Goal: Task Accomplishment & Management: Manage account settings

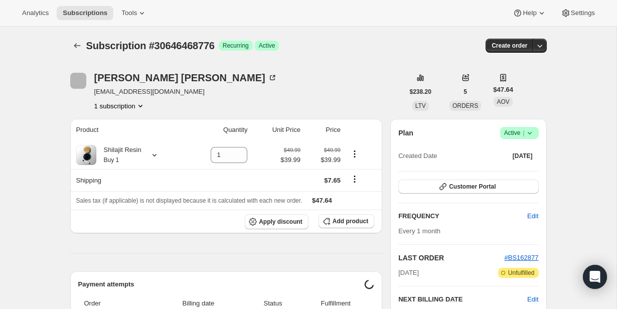
click at [525, 130] on icon at bounding box center [530, 133] width 10 height 10
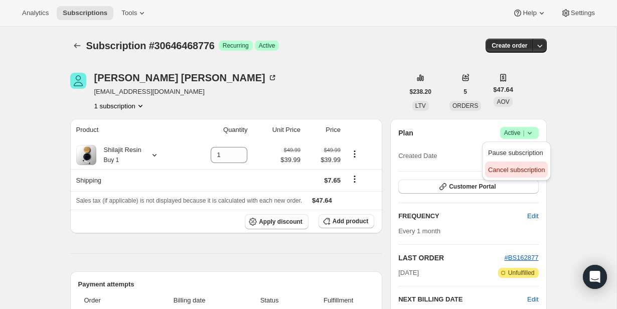
click at [519, 170] on span "Cancel subscription" at bounding box center [516, 170] width 57 height 8
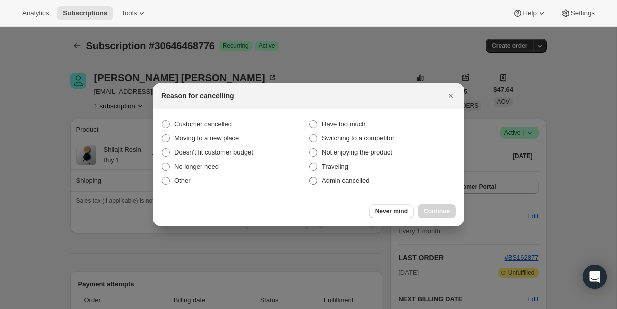
click at [345, 182] on span "Admin cancelled" at bounding box center [346, 181] width 48 height 8
click at [310, 177] on input "Admin cancelled" at bounding box center [309, 177] width 1 height 1
radio input "true"
click at [439, 208] on span "Continue" at bounding box center [437, 211] width 26 height 8
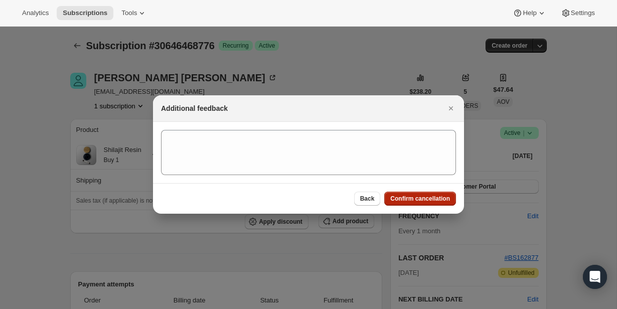
click at [440, 204] on button "Confirm cancellation" at bounding box center [420, 199] width 72 height 14
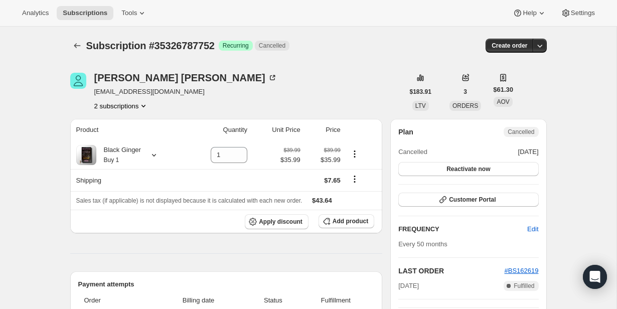
click at [129, 109] on button "2 subscriptions" at bounding box center [121, 106] width 55 height 10
click at [146, 139] on span "37009588392" at bounding box center [120, 142] width 70 height 10
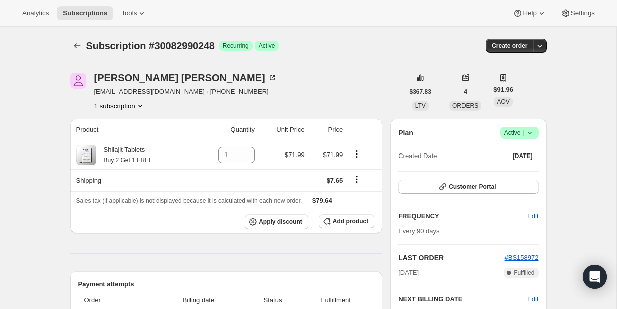
click at [537, 131] on span "Success Active |" at bounding box center [519, 133] width 39 height 12
click at [531, 175] on button "Cancel subscription" at bounding box center [516, 170] width 63 height 16
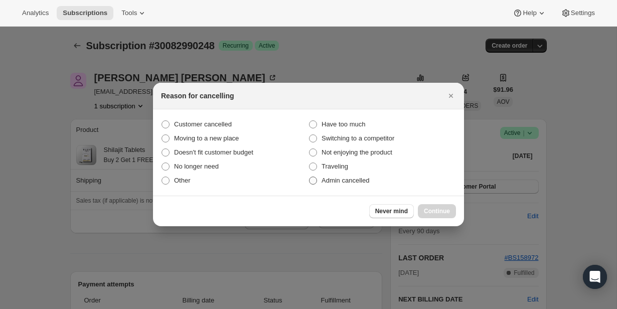
click at [339, 186] on label "Admin cancelled" at bounding box center [383, 181] width 148 height 14
click at [310, 177] on input "Admin cancelled" at bounding box center [309, 177] width 1 height 1
radio input "true"
click at [435, 211] on span "Continue" at bounding box center [437, 211] width 26 height 8
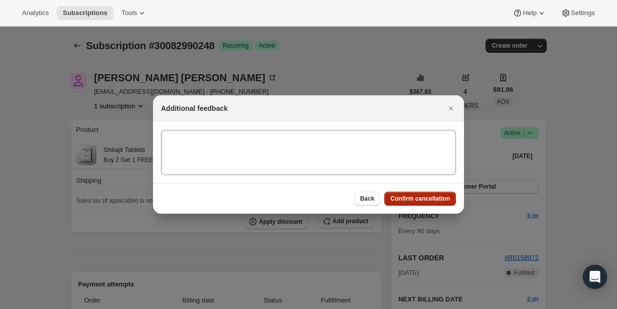
click at [435, 205] on button "Confirm cancellation" at bounding box center [420, 199] width 72 height 14
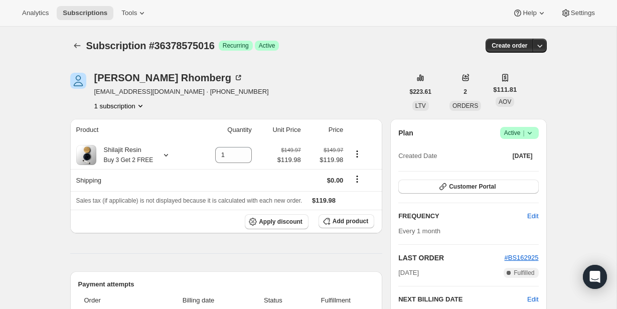
click at [526, 128] on icon at bounding box center [530, 133] width 10 height 10
click at [525, 165] on span "Cancel subscription" at bounding box center [516, 170] width 57 height 10
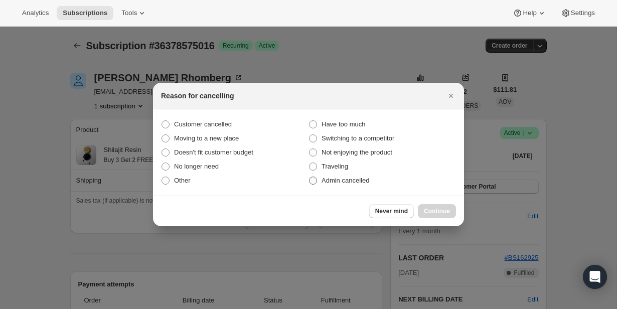
click at [344, 178] on span "Admin cancelled" at bounding box center [346, 181] width 48 height 8
click at [310, 177] on input "Admin cancelled" at bounding box center [309, 177] width 1 height 1
radio input "true"
click at [423, 208] on button "Continue" at bounding box center [437, 211] width 38 height 14
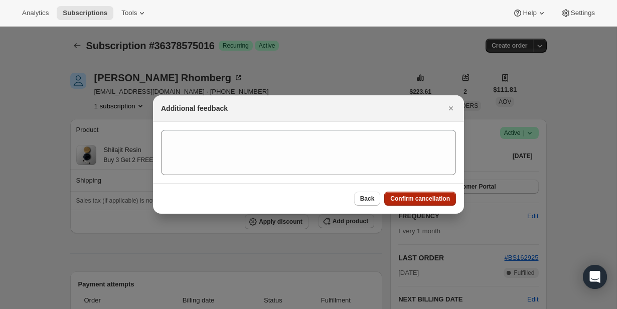
click at [421, 200] on span "Confirm cancellation" at bounding box center [420, 199] width 60 height 8
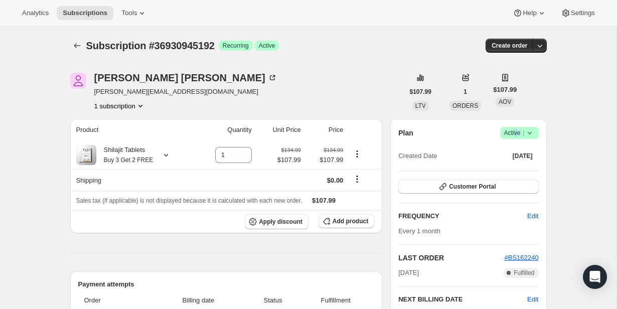
click at [515, 130] on span "Active |" at bounding box center [519, 133] width 31 height 10
drag, startPoint x: 515, startPoint y: 160, endPoint x: 515, endPoint y: 169, distance: 9.0
click at [515, 169] on ul "Pause subscription Cancel subscription" at bounding box center [516, 161] width 63 height 33
click at [515, 169] on span "Cancel subscription" at bounding box center [516, 170] width 57 height 8
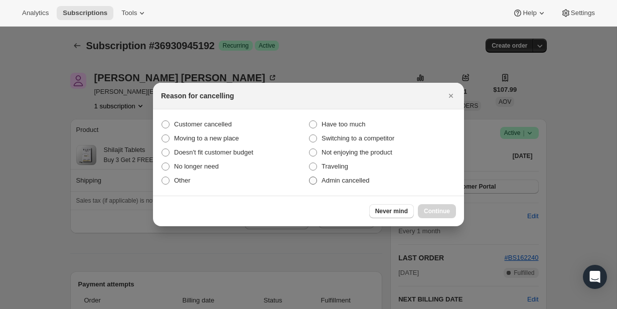
click at [350, 180] on span "Admin cancelled" at bounding box center [346, 181] width 48 height 8
click at [310, 177] on input "Admin cancelled" at bounding box center [309, 177] width 1 height 1
radio input "true"
click at [433, 201] on div "Never mind Continue" at bounding box center [308, 211] width 311 height 31
click at [433, 205] on button "Continue" at bounding box center [437, 211] width 38 height 14
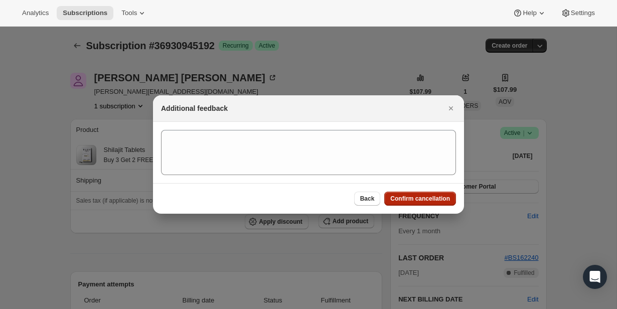
click at [433, 197] on span "Confirm cancellation" at bounding box center [420, 199] width 60 height 8
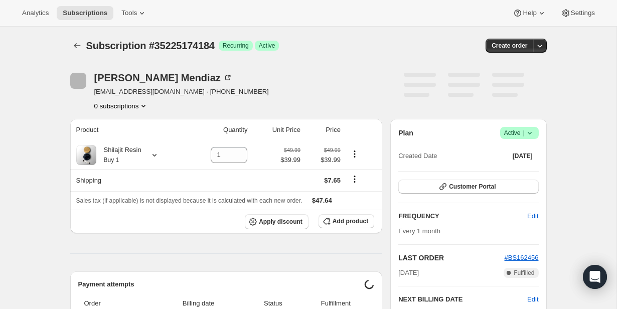
scroll to position [24, 0]
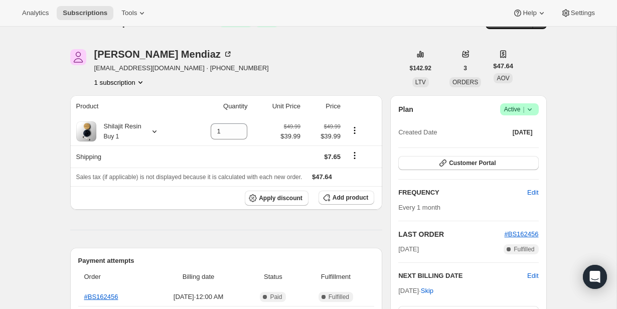
click at [526, 114] on span "Success Active |" at bounding box center [519, 109] width 39 height 12
click at [522, 144] on span "Cancel subscription" at bounding box center [516, 147] width 57 height 8
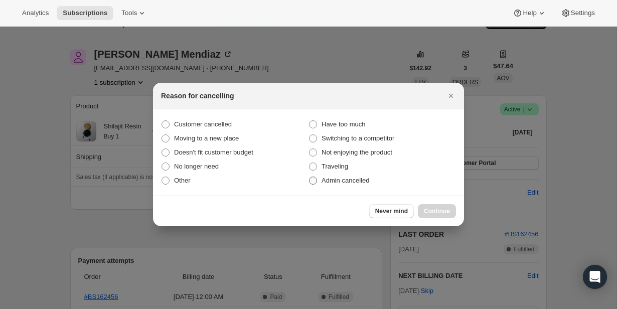
click at [356, 180] on span "Admin cancelled" at bounding box center [346, 181] width 48 height 8
click at [310, 177] on input "Admin cancelled" at bounding box center [309, 177] width 1 height 1
radio input "true"
click at [430, 208] on span "Continue" at bounding box center [437, 211] width 26 height 8
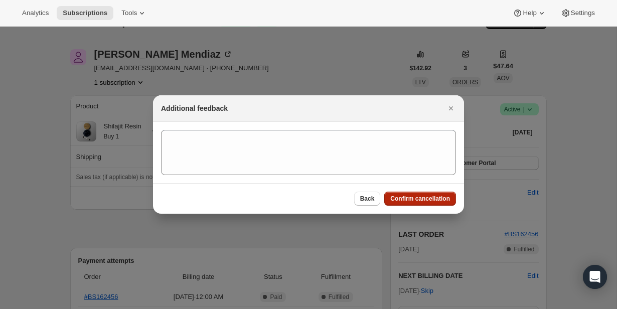
click at [432, 201] on span "Confirm cancellation" at bounding box center [420, 199] width 60 height 8
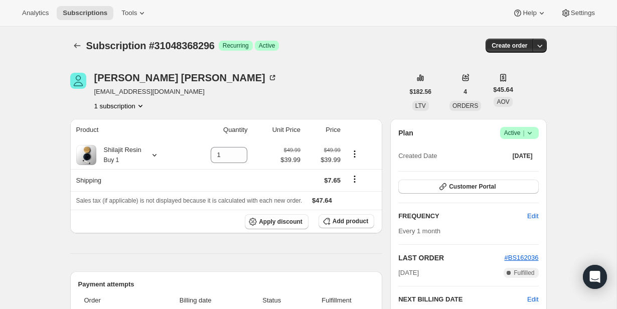
click at [525, 130] on icon at bounding box center [530, 133] width 10 height 10
click at [526, 170] on span "Cancel subscription" at bounding box center [516, 170] width 57 height 8
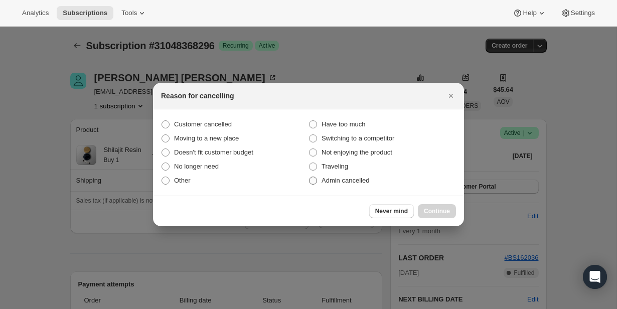
click at [361, 183] on span "Admin cancelled" at bounding box center [346, 181] width 48 height 8
click at [310, 177] on input "Admin cancelled" at bounding box center [309, 177] width 1 height 1
radio input "true"
click at [427, 207] on button "Continue" at bounding box center [437, 211] width 38 height 14
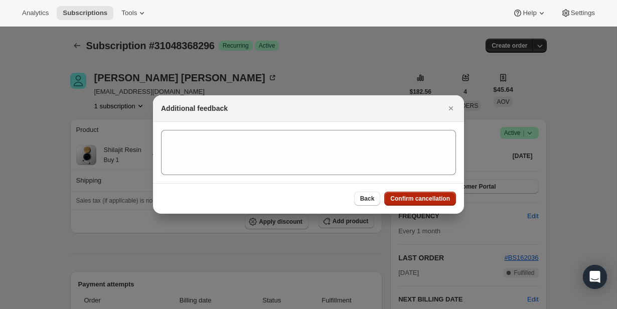
click at [426, 201] on span "Confirm cancellation" at bounding box center [420, 199] width 60 height 8
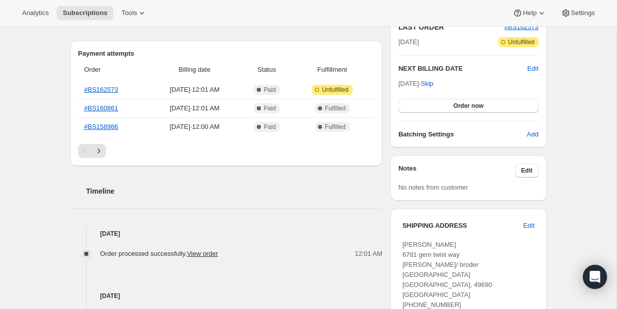
scroll to position [391, 0]
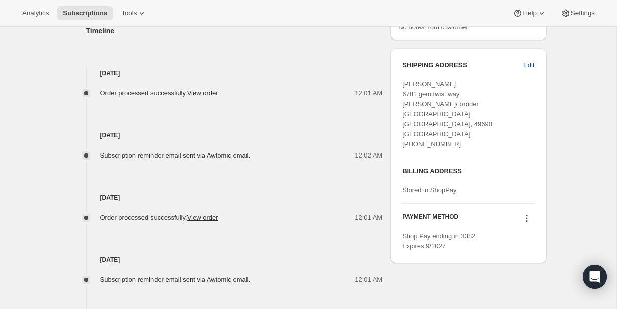
click at [531, 62] on span "Edit" at bounding box center [528, 65] width 11 height 10
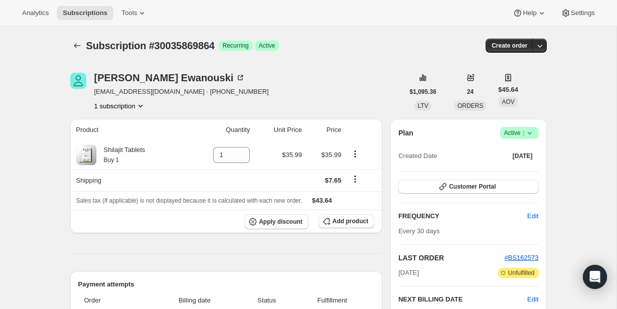
select select "[GEOGRAPHIC_DATA]"
select select "MI"
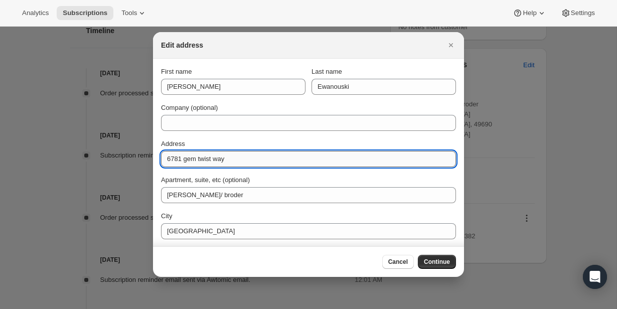
click at [319, 165] on input "6781 gem twist way" at bounding box center [308, 159] width 295 height 16
paste input "[STREET_ADDRESS][PERSON_NAME]"
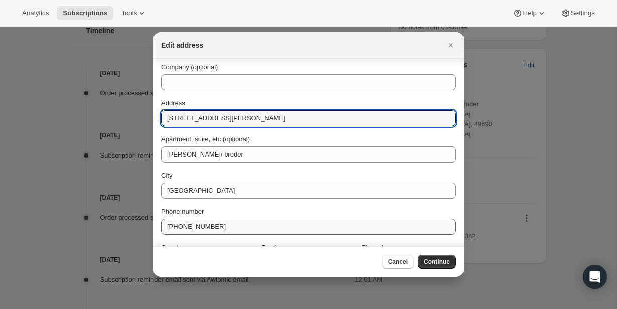
scroll to position [40, 0]
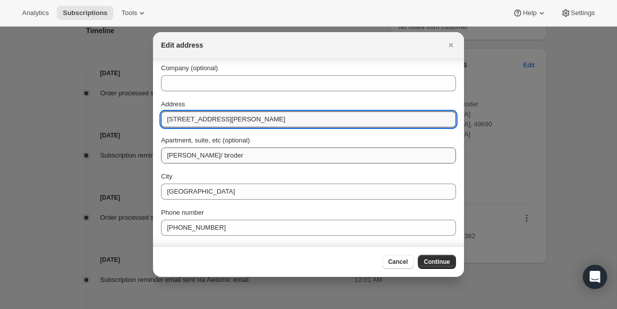
type input "[STREET_ADDRESS][PERSON_NAME]"
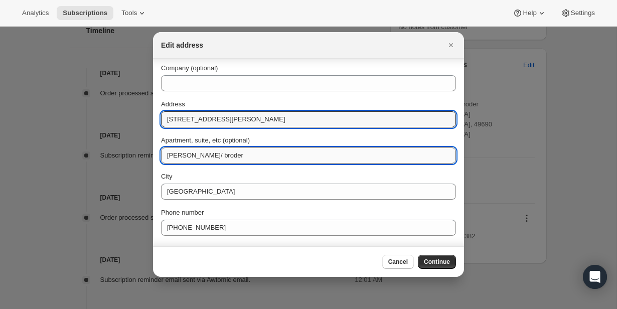
click at [234, 160] on input "[PERSON_NAME]/ broder" at bounding box center [308, 156] width 295 height 16
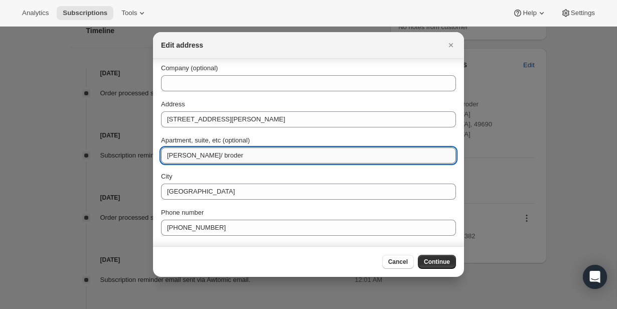
click at [234, 160] on input "[PERSON_NAME]/ broder" at bounding box center [308, 156] width 295 height 16
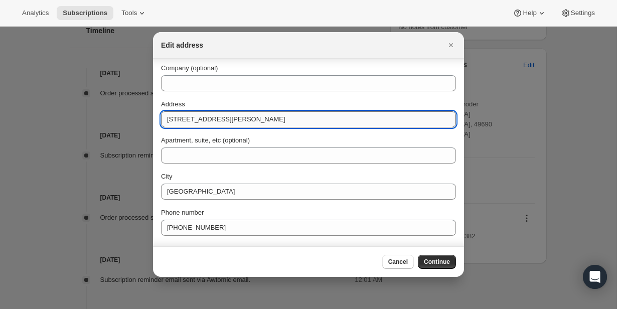
drag, startPoint x: 219, startPoint y: 118, endPoint x: 363, endPoint y: 117, distance: 144.5
click at [363, 117] on input "[STREET_ADDRESS][PERSON_NAME]" at bounding box center [308, 119] width 295 height 16
type input "[STREET_ADDRESS][PERSON_NAME]"
click at [442, 264] on span "Continue" at bounding box center [437, 262] width 26 height 8
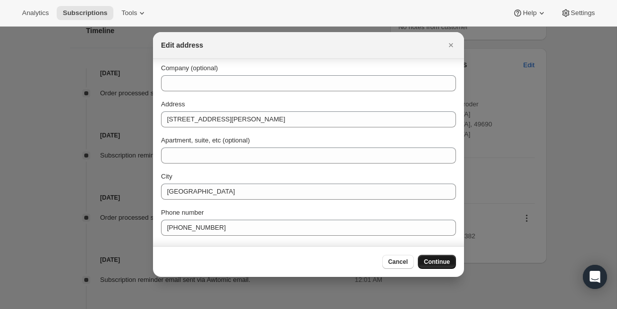
click at [446, 264] on span "Continue" at bounding box center [437, 262] width 26 height 8
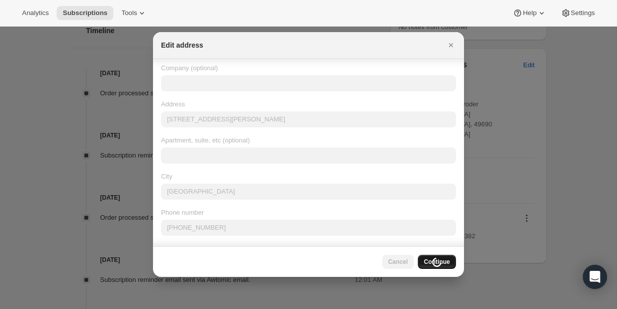
scroll to position [0, 0]
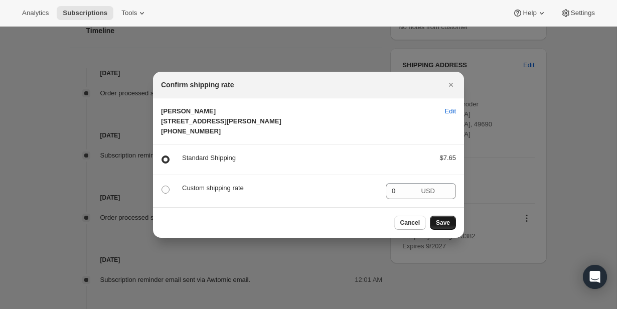
click at [440, 227] on span "Save" at bounding box center [443, 223] width 14 height 8
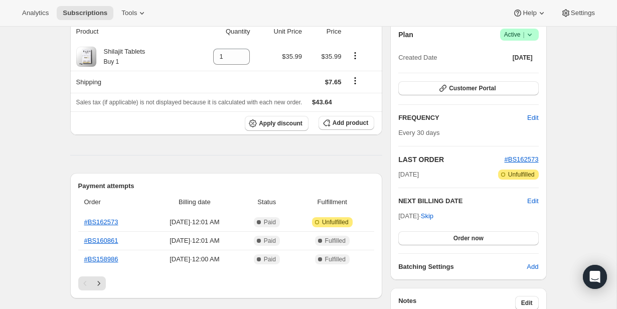
scroll to position [391, 0]
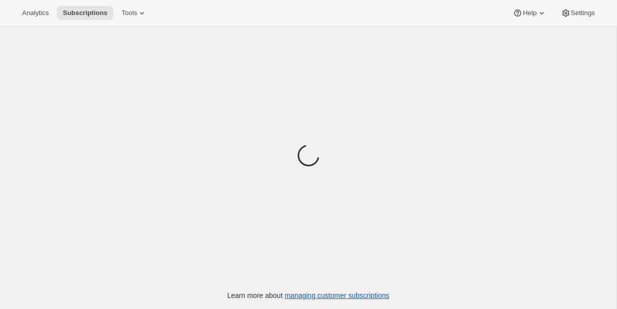
scroll to position [33, 0]
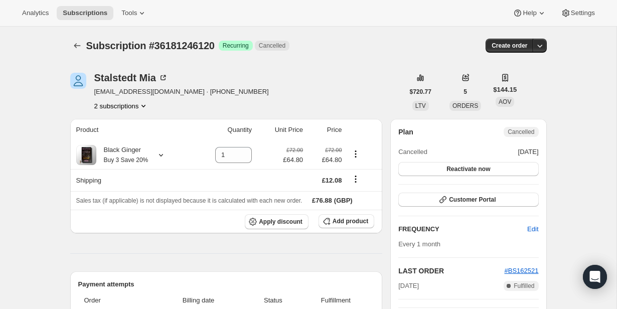
click at [140, 106] on button "2 subscriptions" at bounding box center [121, 106] width 55 height 10
click at [139, 117] on button "30226022568" at bounding box center [121, 124] width 76 height 16
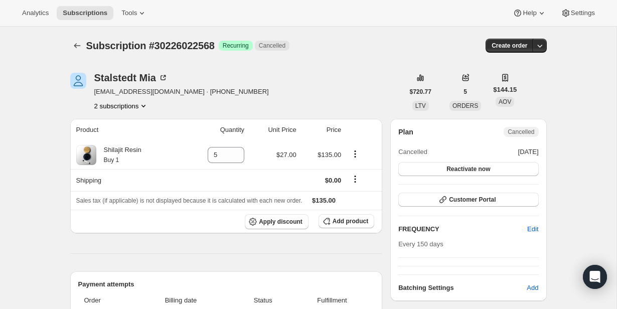
click at [134, 103] on button "2 subscriptions" at bounding box center [121, 106] width 55 height 10
click at [128, 146] on span "36181246120" at bounding box center [120, 142] width 70 height 10
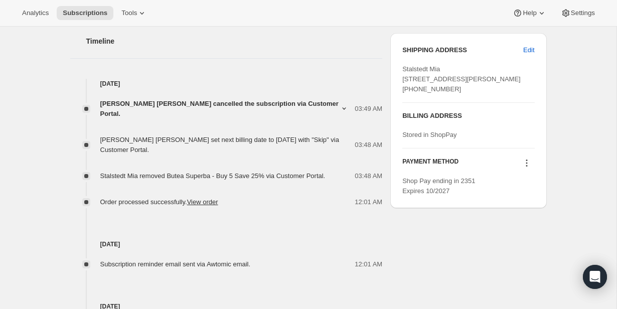
scroll to position [362, 0]
click at [151, 208] on div "[DATE] Subscription reminder email sent via Awtomic email. 12:01 AM" at bounding box center [226, 239] width 313 height 62
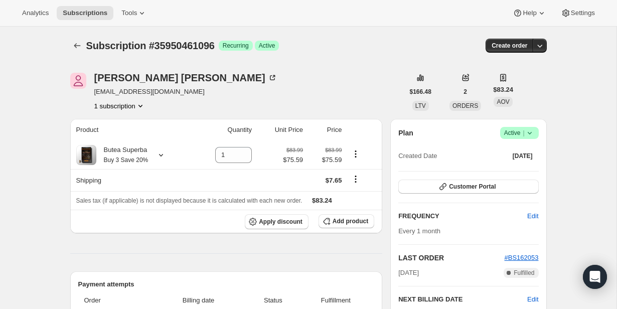
click at [526, 129] on icon at bounding box center [530, 133] width 10 height 10
click at [519, 174] on span "Cancel subscription" at bounding box center [516, 170] width 57 height 10
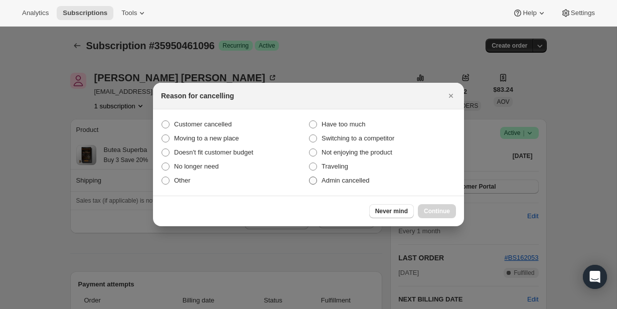
click at [354, 179] on span "Admin cancelled" at bounding box center [346, 181] width 48 height 8
click at [310, 177] on input "Admin cancelled" at bounding box center [309, 177] width 1 height 1
radio input "true"
click at [423, 208] on button "Continue" at bounding box center [437, 211] width 38 height 14
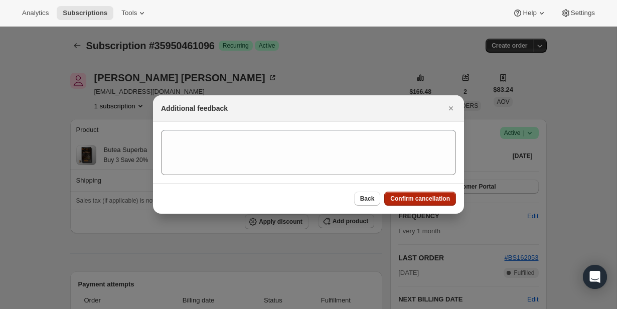
click at [423, 197] on span "Confirm cancellation" at bounding box center [420, 199] width 60 height 8
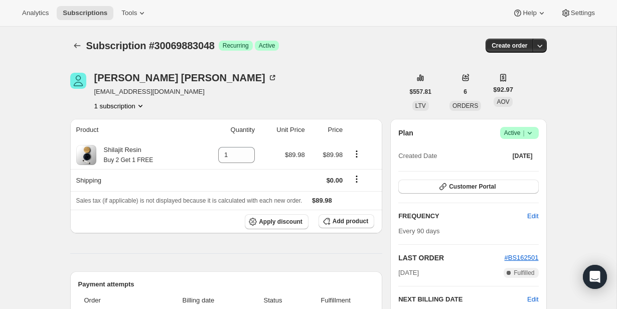
click at [534, 131] on icon at bounding box center [530, 133] width 10 height 10
click at [524, 173] on span "Cancel subscription" at bounding box center [516, 170] width 57 height 8
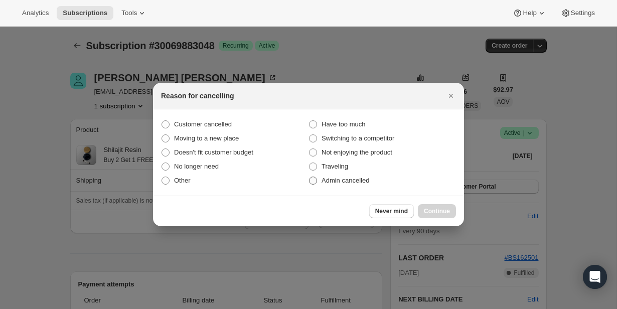
click at [367, 184] on span "Admin cancelled" at bounding box center [346, 181] width 48 height 8
click at [310, 177] on input "Admin cancelled" at bounding box center [309, 177] width 1 height 1
radio input "true"
click at [430, 208] on span "Continue" at bounding box center [437, 211] width 26 height 8
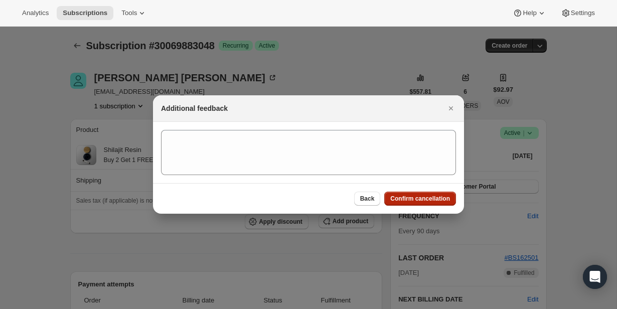
click at [423, 192] on button "Confirm cancellation" at bounding box center [420, 199] width 72 height 14
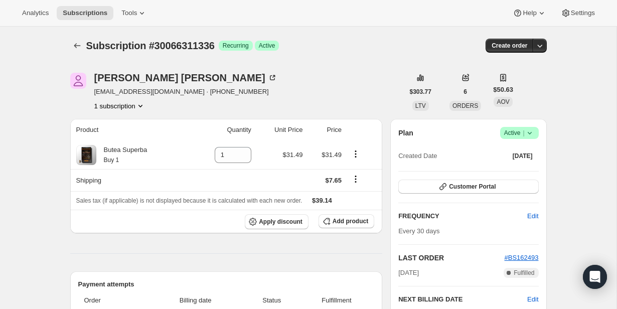
click at [535, 130] on span "Success Active |" at bounding box center [519, 133] width 39 height 12
click at [517, 176] on button "Cancel subscription" at bounding box center [516, 170] width 63 height 16
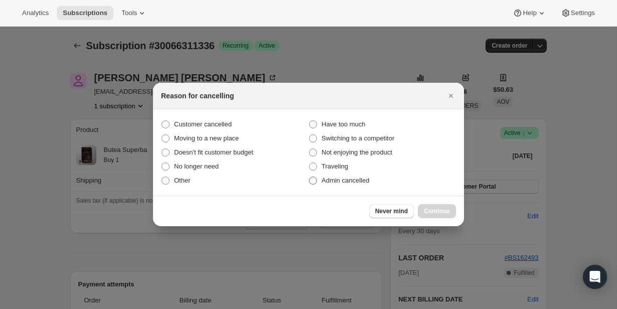
click at [350, 183] on span "Admin cancelled" at bounding box center [346, 181] width 48 height 8
click at [310, 177] on input "Admin cancelled" at bounding box center [309, 177] width 1 height 1
radio input "true"
click at [423, 206] on button "Continue" at bounding box center [437, 211] width 38 height 14
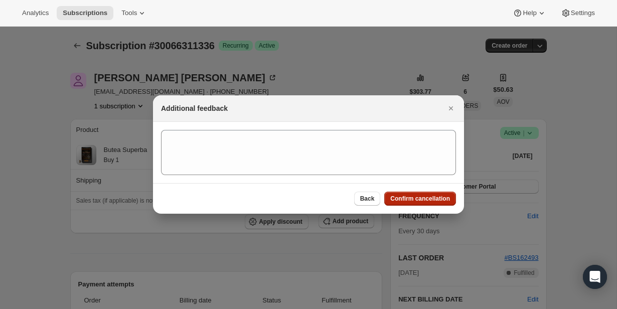
click at [421, 202] on span "Confirm cancellation" at bounding box center [420, 199] width 60 height 8
